Goal: Communication & Community: Connect with others

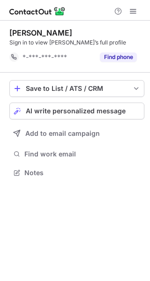
scroll to position [167, 150]
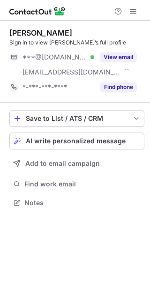
scroll to position [197, 150]
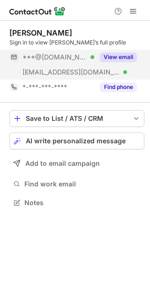
click at [115, 53] on button "View email" at bounding box center [118, 57] width 37 height 9
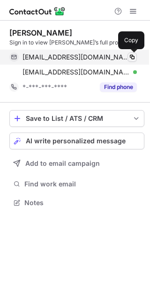
click at [130, 53] on button at bounding box center [132, 57] width 9 height 9
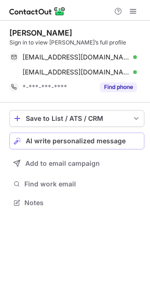
click at [98, 145] on button "AI write personalized message" at bounding box center [76, 141] width 135 height 17
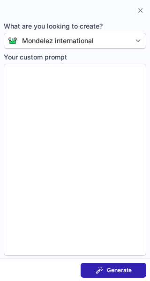
type textarea "**********"
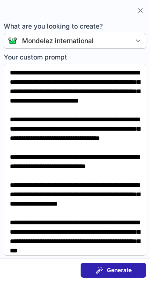
click at [102, 268] on span at bounding box center [100, 271] width 8 height 8
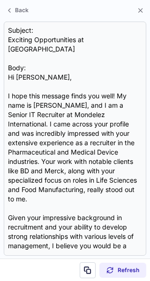
drag, startPoint x: 61, startPoint y: 50, endPoint x: 2, endPoint y: 42, distance: 59.2
click at [2, 42] on section "Subject: Exciting Opportunities at Mondelez International Body: Hi Subhajit, I …" at bounding box center [75, 139] width 150 height 240
copy div "Exciting Opportunities at Mondelez International"
click at [84, 266] on button at bounding box center [88, 271] width 16 height 16
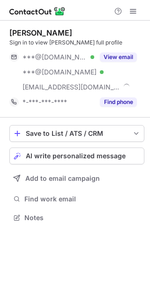
scroll to position [212, 150]
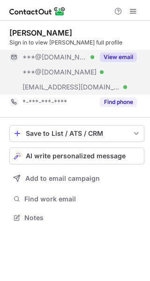
click at [135, 53] on button "View email" at bounding box center [118, 57] width 37 height 9
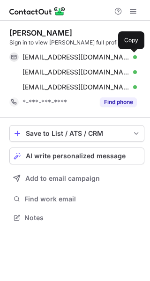
click at [135, 53] on button at bounding box center [132, 57] width 9 height 9
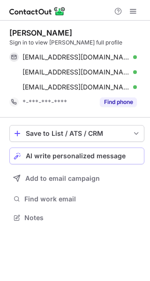
click at [111, 152] on span "AI write personalized message" at bounding box center [76, 156] width 100 height 8
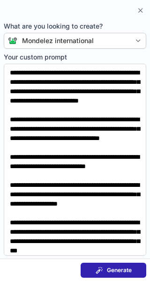
click at [118, 271] on span "Generate" at bounding box center [119, 271] width 25 height 8
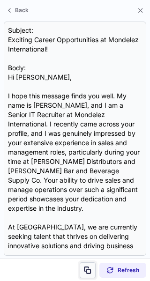
click at [86, 265] on button at bounding box center [88, 271] width 16 height 16
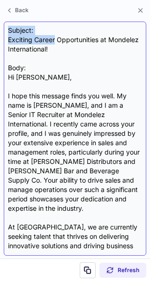
drag, startPoint x: 55, startPoint y: 43, endPoint x: 16, endPoint y: 33, distance: 39.8
click at [16, 33] on div "Subject: Exciting Career Opportunities at Mondelez International! Body: Hi Ryan…" at bounding box center [75, 139] width 134 height 226
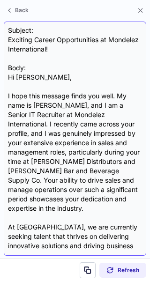
click at [57, 49] on div "Subject: Exciting Career Opportunities at Mondelez International! Body: Hi Ryan…" at bounding box center [75, 139] width 134 height 226
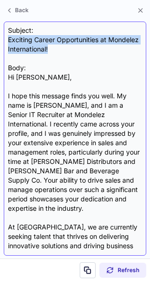
drag, startPoint x: 57, startPoint y: 49, endPoint x: 8, endPoint y: 42, distance: 49.3
click at [8, 42] on div "Subject: Exciting Career Opportunities at Mondelez International! Body: Hi Ryan…" at bounding box center [75, 139] width 134 height 226
copy div "Exciting Career Opportunities at Mondelez International!"
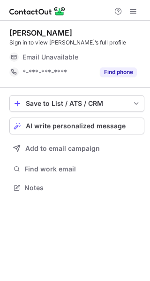
scroll to position [182, 150]
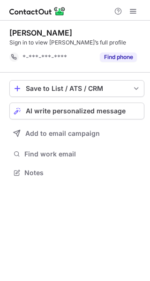
scroll to position [167, 150]
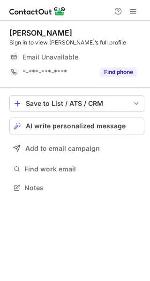
scroll to position [182, 150]
click at [63, 132] on button "AI write personalized message" at bounding box center [76, 126] width 135 height 17
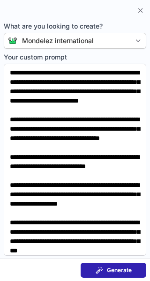
scroll to position [167, 150]
click at [99, 267] on span at bounding box center [100, 271] width 8 height 8
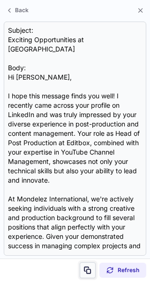
click at [89, 268] on span at bounding box center [88, 271] width 8 height 8
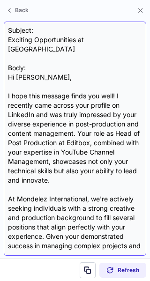
drag, startPoint x: 53, startPoint y: 52, endPoint x: 5, endPoint y: 42, distance: 48.9
click at [5, 42] on div "Subject: Exciting Opportunities at Mondelez International Body: Hi Nayan, I hop…" at bounding box center [75, 139] width 143 height 235
copy div "Exciting Opportunities at [GEOGRAPHIC_DATA]"
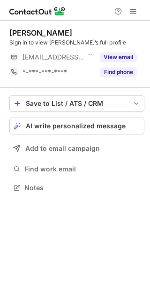
scroll to position [182, 150]
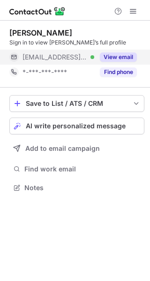
click at [125, 53] on button "View email" at bounding box center [118, 57] width 37 height 9
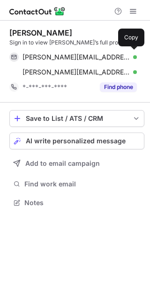
scroll to position [197, 150]
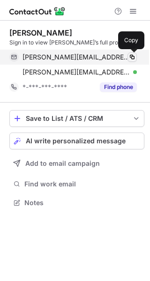
click at [131, 54] on span at bounding box center [133, 57] width 8 height 8
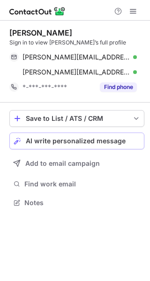
click at [104, 140] on span "AI write personalized message" at bounding box center [76, 141] width 100 height 8
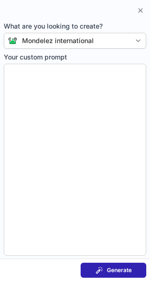
type textarea "**********"
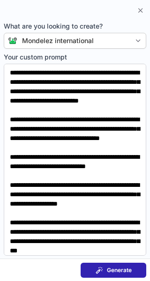
click at [117, 271] on span "Generate" at bounding box center [119, 271] width 25 height 8
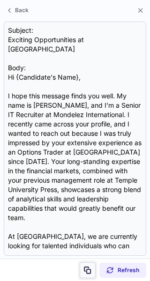
click at [83, 274] on button at bounding box center [88, 271] width 16 height 16
drag, startPoint x: 61, startPoint y: 50, endPoint x: -5, endPoint y: 40, distance: 66.9
click at [0, 40] on html "john scanlan Sign in to view john’s full profile john.scanlan@tdameritrade.com …" at bounding box center [75, 140] width 150 height 281
copy div "Exciting Opportunities at [GEOGRAPHIC_DATA]"
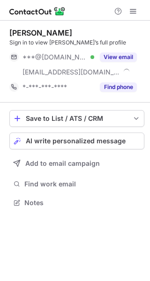
scroll to position [197, 150]
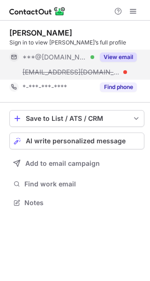
click at [119, 53] on button "View email" at bounding box center [118, 57] width 37 height 9
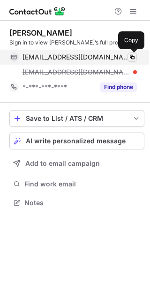
click at [131, 53] on button at bounding box center [132, 57] width 9 height 9
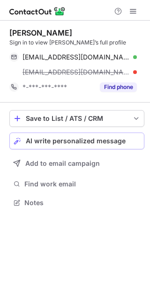
click at [76, 141] on span "AI write personalized message" at bounding box center [76, 141] width 100 height 8
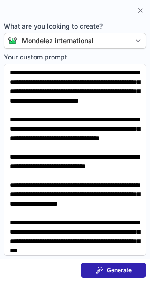
click at [102, 268] on span at bounding box center [100, 271] width 8 height 8
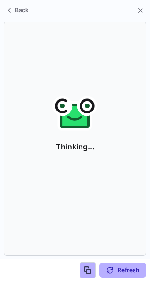
scroll to position [182, 150]
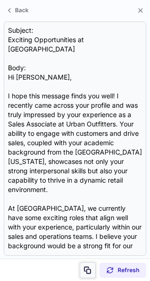
click at [84, 271] on span at bounding box center [88, 271] width 8 height 8
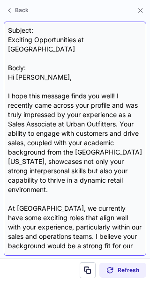
drag, startPoint x: 56, startPoint y: 48, endPoint x: 8, endPoint y: 43, distance: 47.7
click at [8, 43] on div "Subject: Exciting Opportunities at Mondelez International Body: Hi Lindsay, I h…" at bounding box center [75, 139] width 134 height 226
copy div "Exciting Opportunities at Mondelez International"
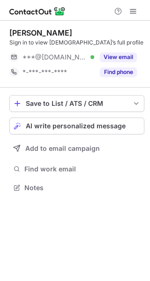
scroll to position [182, 150]
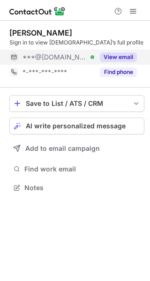
click at [127, 58] on button "View email" at bounding box center [118, 57] width 37 height 9
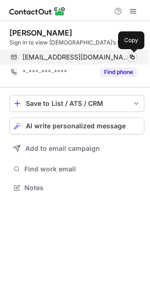
click at [135, 58] on span at bounding box center [133, 57] width 8 height 8
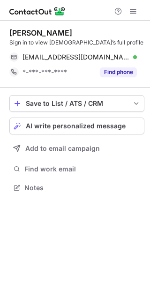
scroll to position [182, 150]
click at [85, 130] on button "AI write personalized message" at bounding box center [76, 126] width 135 height 17
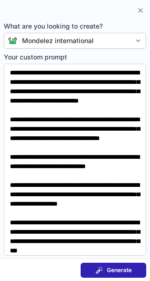
click at [101, 269] on span at bounding box center [100, 271] width 8 height 8
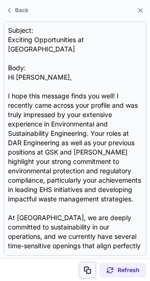
click at [87, 271] on span at bounding box center [88, 271] width 8 height 8
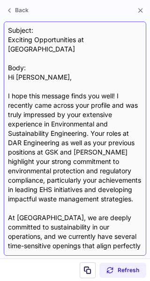
drag, startPoint x: 52, startPoint y: 48, endPoint x: 8, endPoint y: 43, distance: 44.0
click at [8, 43] on div "Subject: Exciting Opportunities at Mondelez International Body: Hi Muhammad, I …" at bounding box center [75, 139] width 134 height 226
copy div "Exciting Opportunities at Mondelez International"
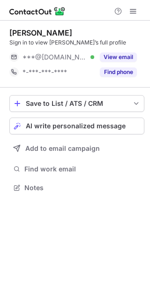
scroll to position [182, 150]
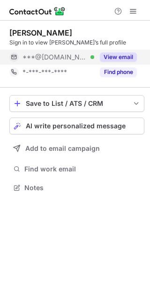
click at [125, 53] on button "View email" at bounding box center [118, 57] width 37 height 9
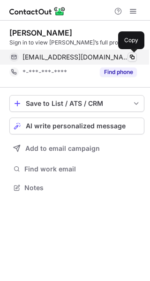
click at [133, 53] on span at bounding box center [133, 57] width 8 height 8
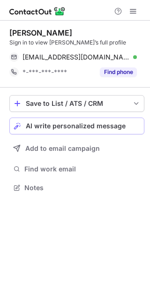
click at [94, 132] on button "AI write personalized message" at bounding box center [76, 126] width 135 height 17
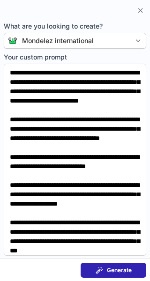
click at [112, 271] on span "Generate" at bounding box center [119, 271] width 25 height 8
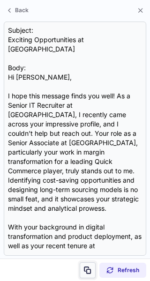
click at [85, 270] on span at bounding box center [88, 271] width 8 height 8
drag, startPoint x: 53, startPoint y: 45, endPoint x: -10, endPoint y: 42, distance: 62.5
click at [0, 42] on html "Rishabh A. Sign in to view Rishabh’s full profile rish2909@gmail.com Verified C…" at bounding box center [75, 140] width 150 height 281
copy div "Exciting Opportunities at [GEOGRAPHIC_DATA]"
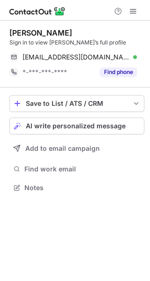
scroll to position [182, 150]
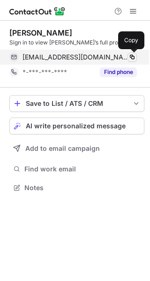
click at [134, 53] on span at bounding box center [133, 57] width 8 height 8
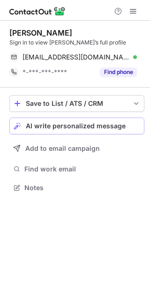
click at [80, 127] on span "AI write personalized message" at bounding box center [76, 126] width 100 height 8
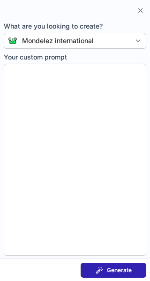
type textarea "**********"
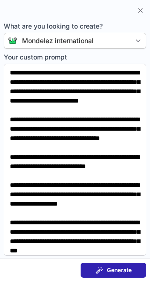
click at [121, 273] on span "Generate" at bounding box center [119, 271] width 25 height 8
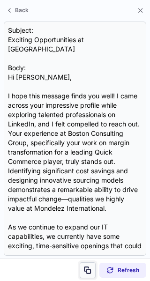
click at [91, 269] on span at bounding box center [88, 271] width 8 height 8
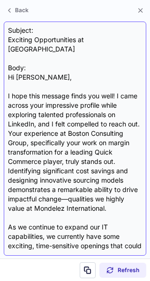
drag, startPoint x: 50, startPoint y: 51, endPoint x: 8, endPoint y: 43, distance: 42.0
click at [8, 43] on div "Subject: Exciting Opportunities at Mondelez International Body: Hi Rishabh, I h…" at bounding box center [75, 139] width 134 height 226
copy div "Exciting Opportunities at [GEOGRAPHIC_DATA]"
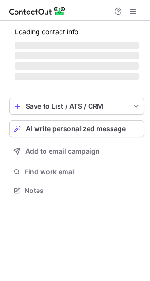
scroll to position [182, 150]
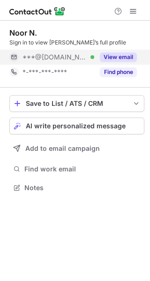
click at [127, 55] on button "View email" at bounding box center [118, 57] width 37 height 9
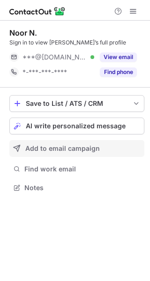
scroll to position [182, 150]
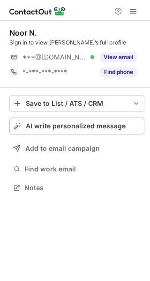
click at [103, 130] on span "AI write personalized message" at bounding box center [76, 126] width 100 height 8
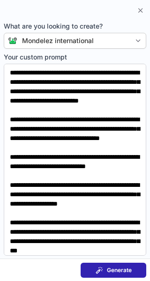
click at [103, 271] on div "Generate" at bounding box center [114, 271] width 36 height 8
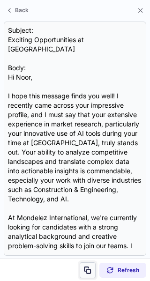
click at [94, 269] on button at bounding box center [88, 271] width 16 height 16
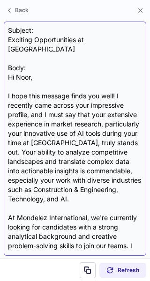
drag, startPoint x: 50, startPoint y: 44, endPoint x: 13, endPoint y: 33, distance: 38.3
click at [13, 33] on div "Subject: Exciting Opportunities at Mondelez International Body: Hi Noor, I hope…" at bounding box center [75, 139] width 134 height 226
click at [50, 46] on div "Subject: Exciting Opportunities at Mondelez International Body: Hi Noor, I hope…" at bounding box center [75, 139] width 134 height 226
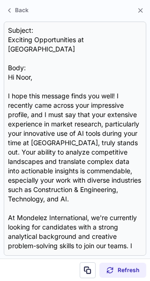
drag, startPoint x: 50, startPoint y: 46, endPoint x: -3, endPoint y: 38, distance: 53.6
click at [0, 38] on html "Noor N. Sign in to view Noor’s full profile ***@gmail.com Verified View email *…" at bounding box center [75, 140] width 150 height 281
copy div "Exciting Opportunities at [GEOGRAPHIC_DATA]"
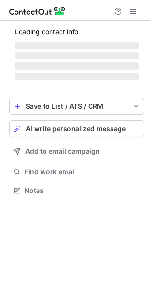
scroll to position [197, 150]
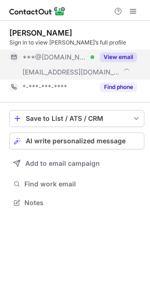
click at [119, 52] on div "View email" at bounding box center [115, 57] width 43 height 15
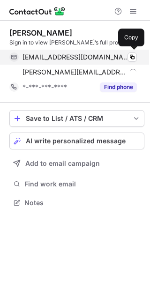
click at [129, 51] on div "sidhmech@gmail.com Verified Copy" at bounding box center [73, 57] width 128 height 15
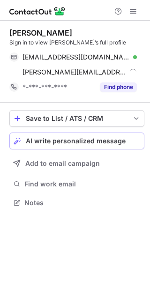
click at [139, 144] on div "AI write personalized message" at bounding box center [83, 141] width 114 height 8
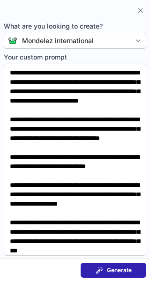
click at [94, 272] on button "Generate" at bounding box center [114, 270] width 66 height 15
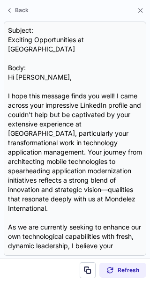
drag, startPoint x: 60, startPoint y: 51, endPoint x: -6, endPoint y: 36, distance: 67.3
click at [0, 36] on html "Sidharth Singh Sign in to view Sidharth’s full profile sidhmech@gmail.com Verif…" at bounding box center [75, 140] width 150 height 281
copy div "Exciting Opportunities at [GEOGRAPHIC_DATA]"
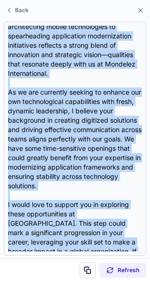
scroll to position [243, 0]
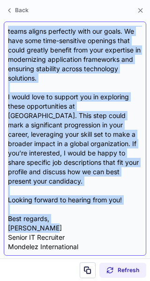
drag, startPoint x: 4, startPoint y: 76, endPoint x: 54, endPoint y: 231, distance: 163.0
click at [54, 231] on div "Subject: Exciting Opportunities at Mondelez International Body: Hi Sidharth, I …" at bounding box center [75, 139] width 143 height 235
copy div "Hi Sidharth, I hope this message finds you well! I came across your impressive …"
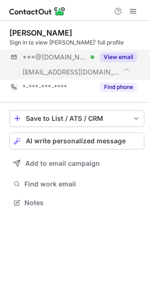
scroll to position [197, 150]
click at [122, 53] on button "View email" at bounding box center [118, 57] width 37 height 9
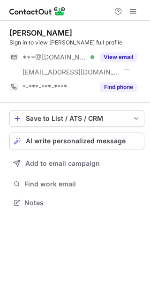
scroll to position [197, 150]
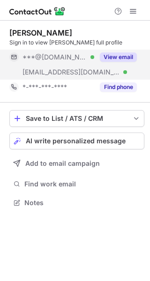
click at [133, 51] on div "View email" at bounding box center [115, 57] width 43 height 15
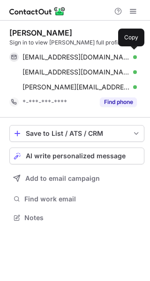
scroll to position [212, 150]
click at [133, 51] on div "[EMAIL_ADDRESS][DOMAIN_NAME] Verified Copy" at bounding box center [73, 57] width 128 height 15
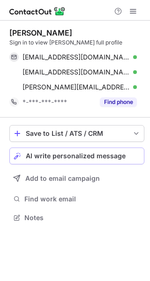
click at [115, 154] on span "AI write personalized message" at bounding box center [76, 156] width 100 height 8
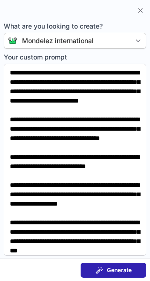
click at [135, 266] on button "Generate" at bounding box center [114, 270] width 66 height 15
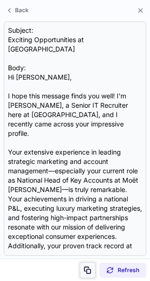
click at [83, 268] on button at bounding box center [88, 271] width 16 height 16
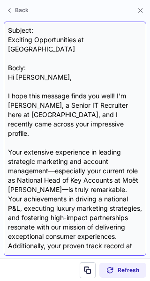
drag, startPoint x: 55, startPoint y: 46, endPoint x: 6, endPoint y: 40, distance: 49.6
click at [6, 40] on div "Subject: Exciting Opportunities at Mondelez International Body: Hi [PERSON_NAME…" at bounding box center [75, 139] width 143 height 235
copy div "Exciting Opportunities at [GEOGRAPHIC_DATA]"
